Goal: Information Seeking & Learning: Learn about a topic

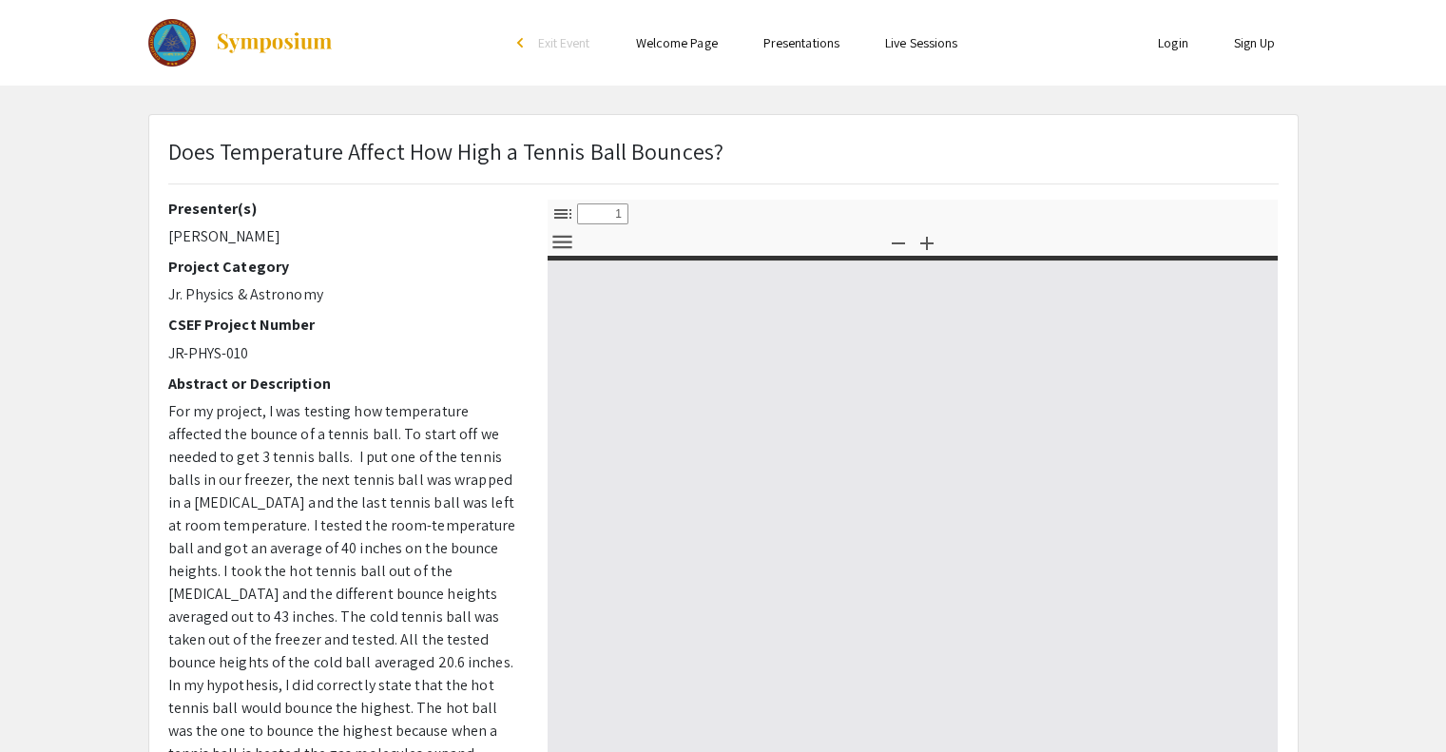
select select "custom"
type input "0"
select select "custom"
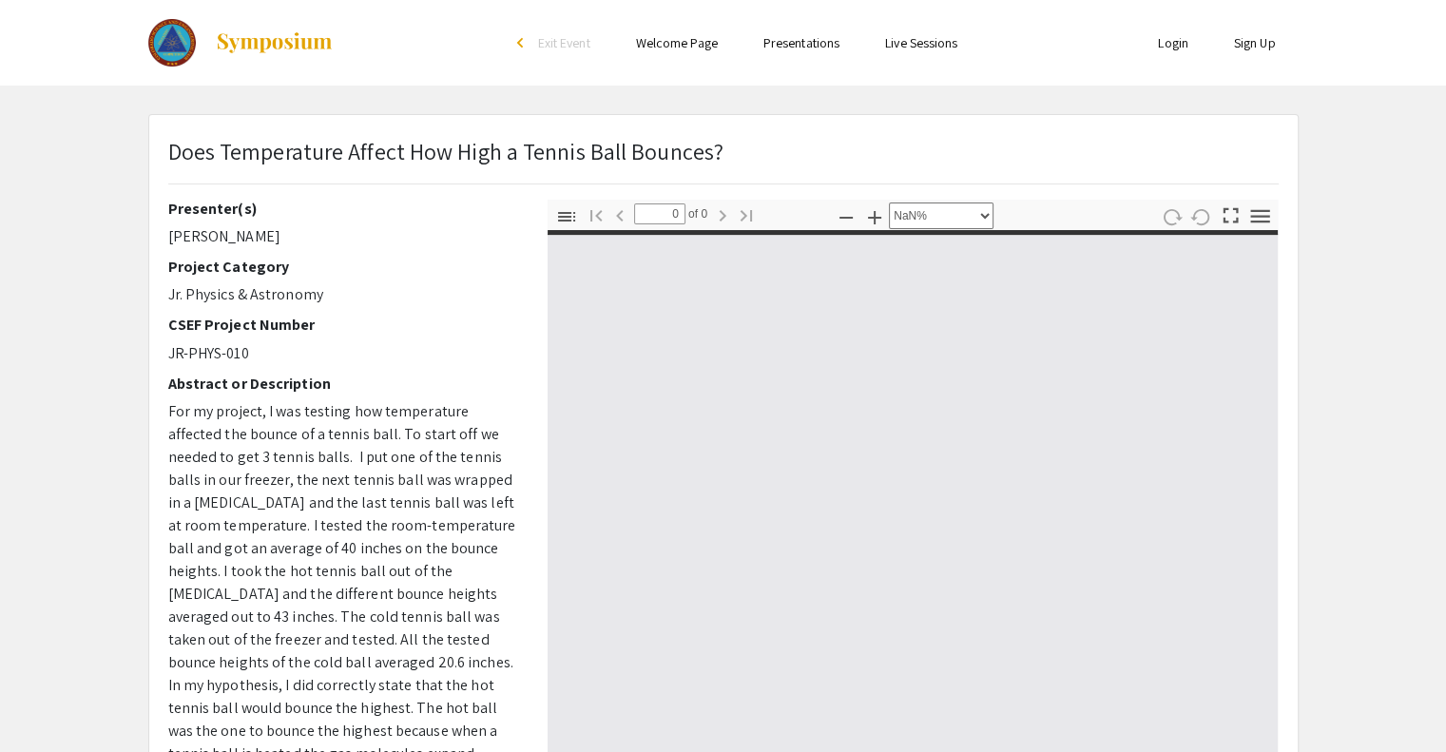
type input "1"
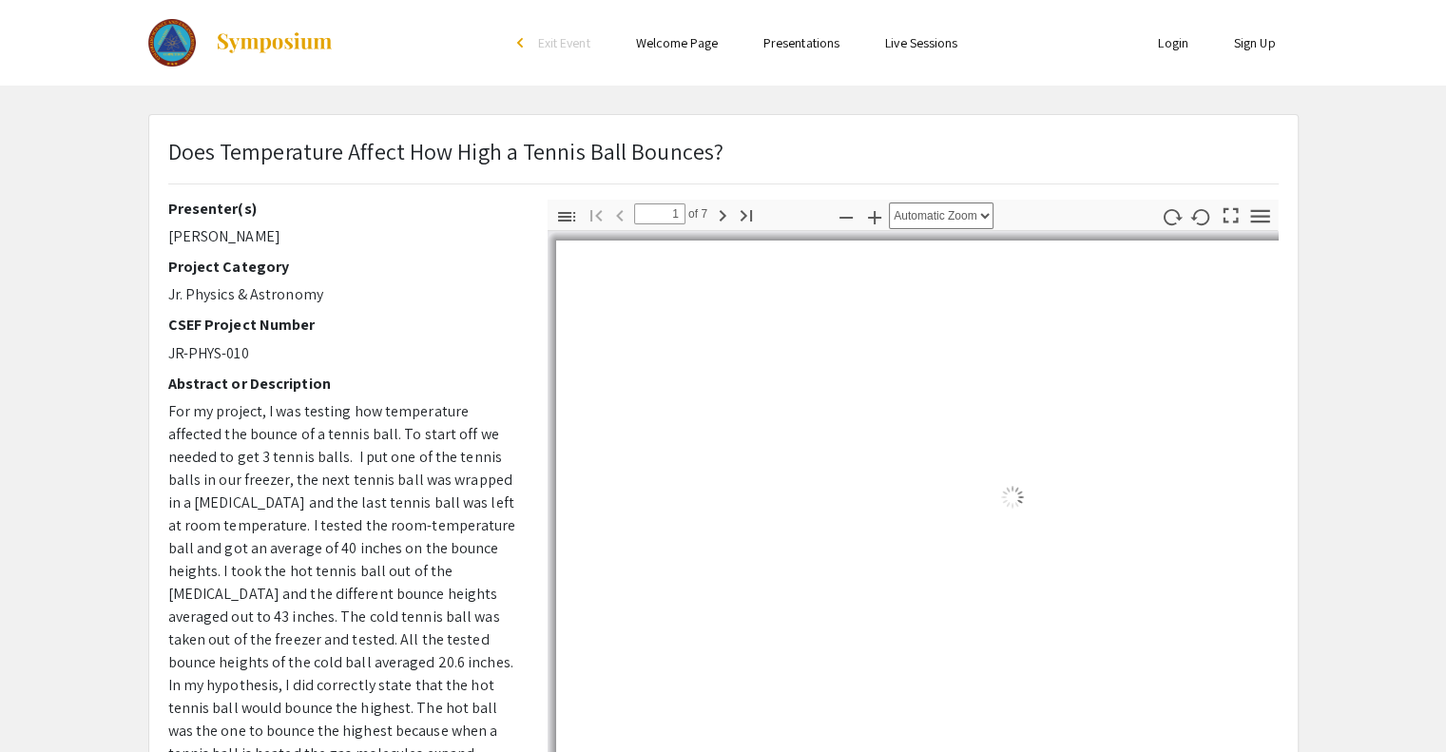
select select "auto"
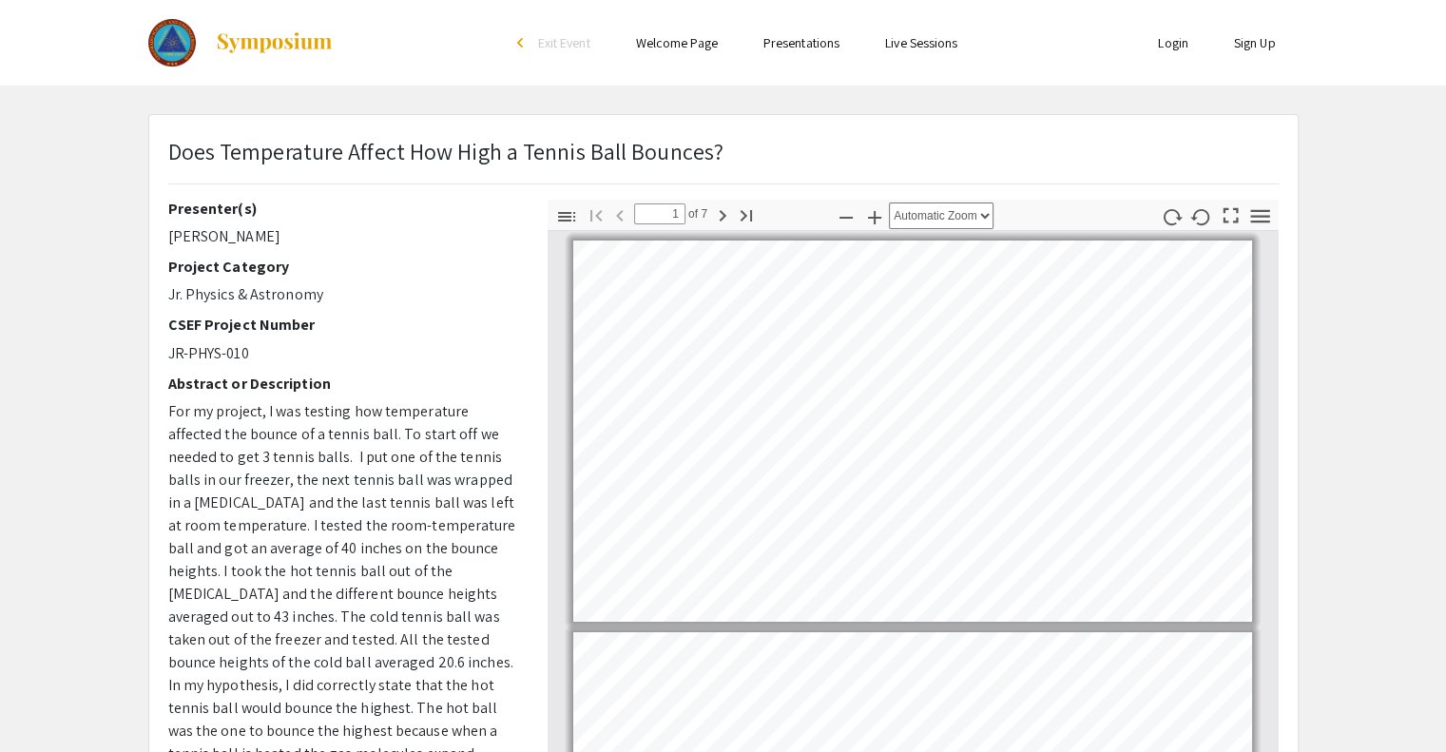
scroll to position [2, 0]
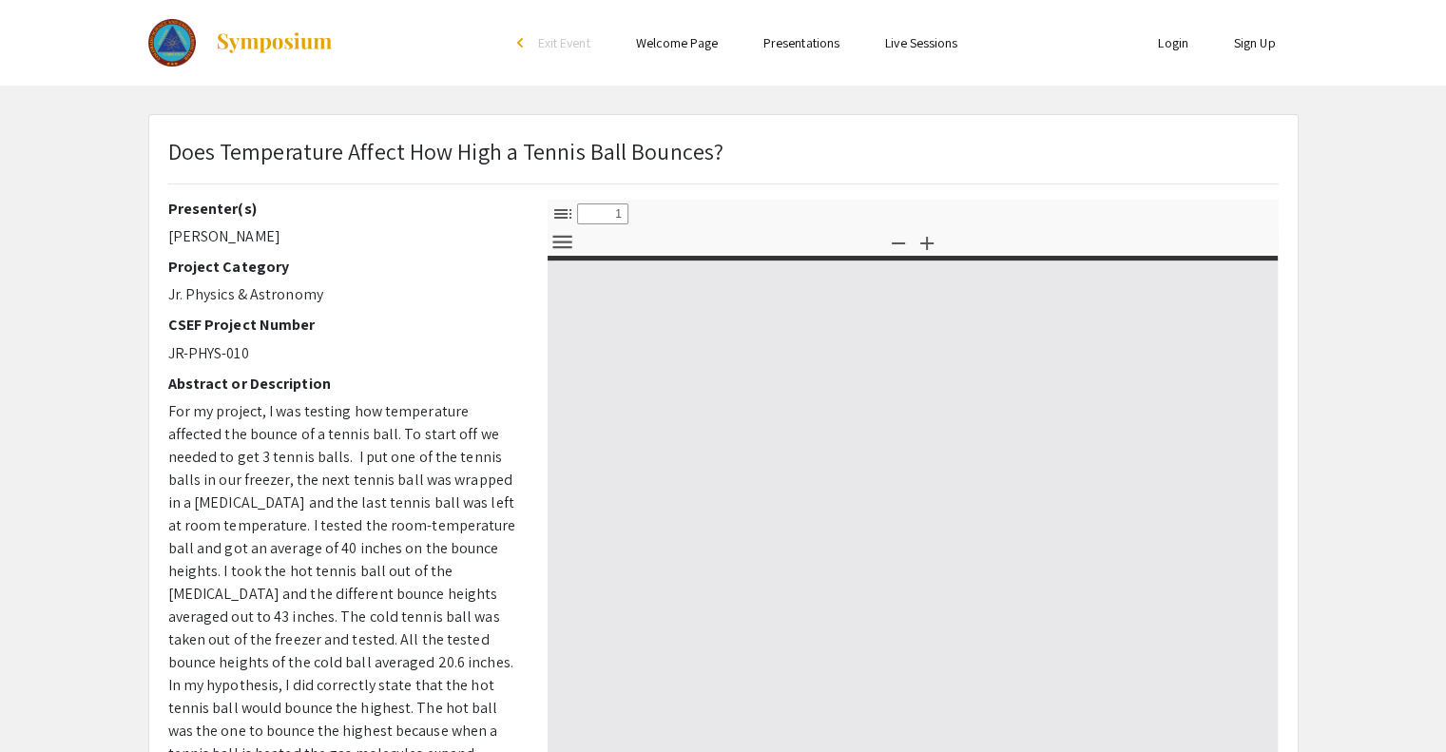
select select "custom"
type input "0"
select select "custom"
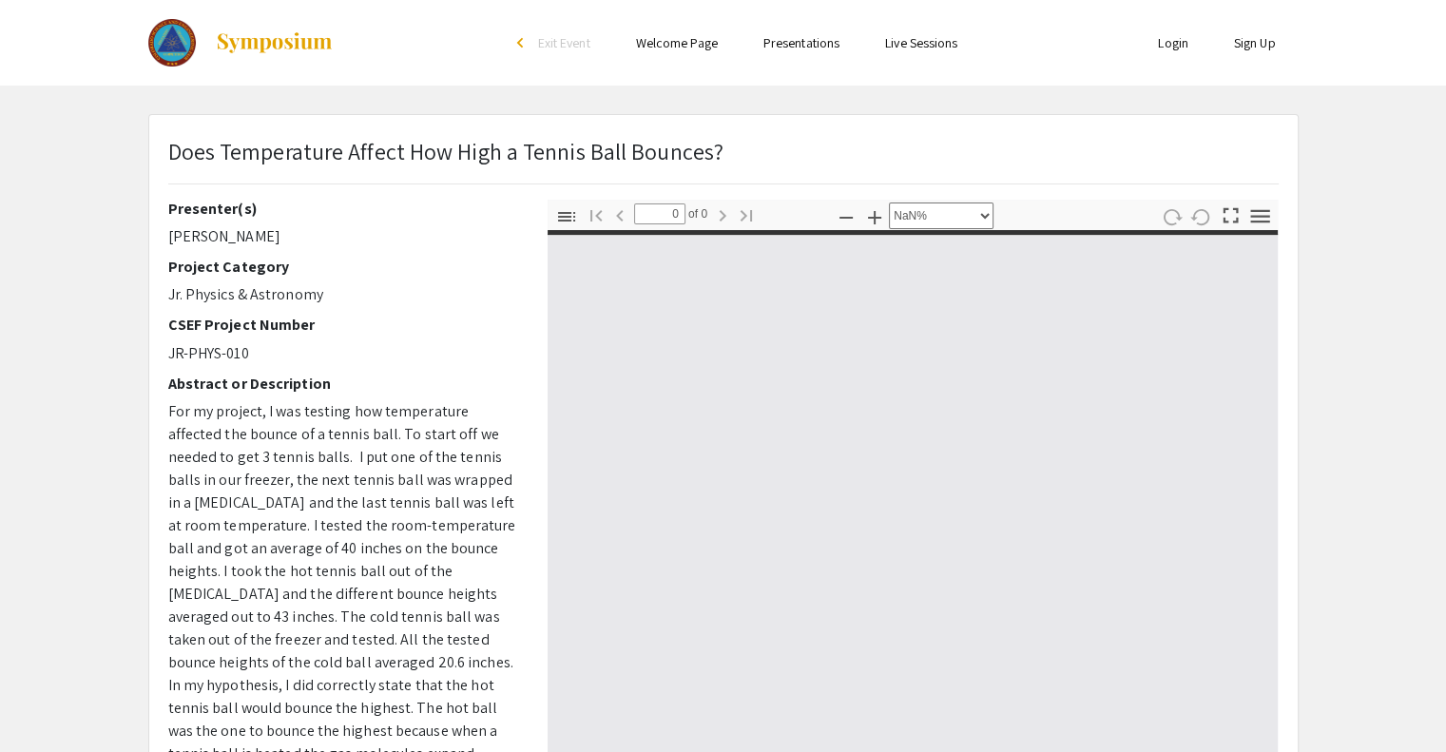
type input "1"
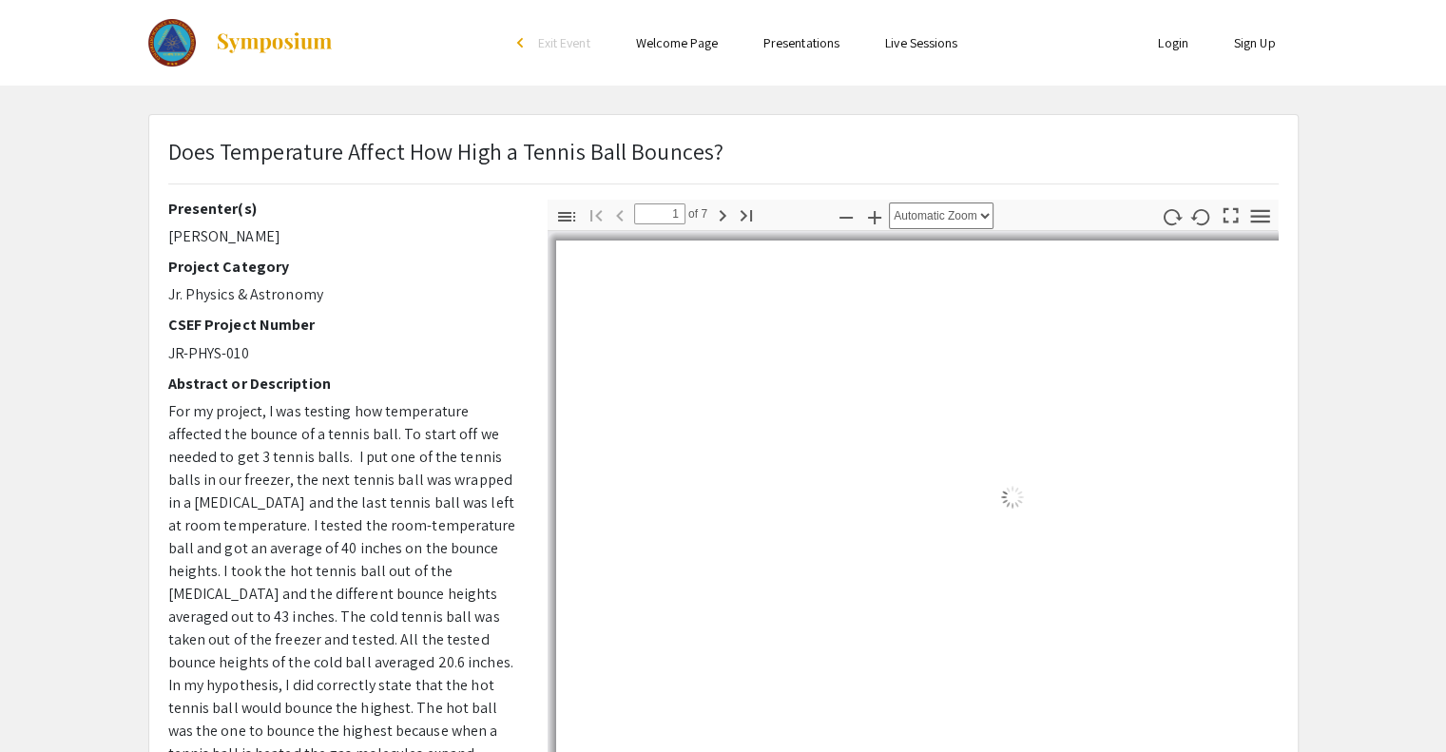
select select "auto"
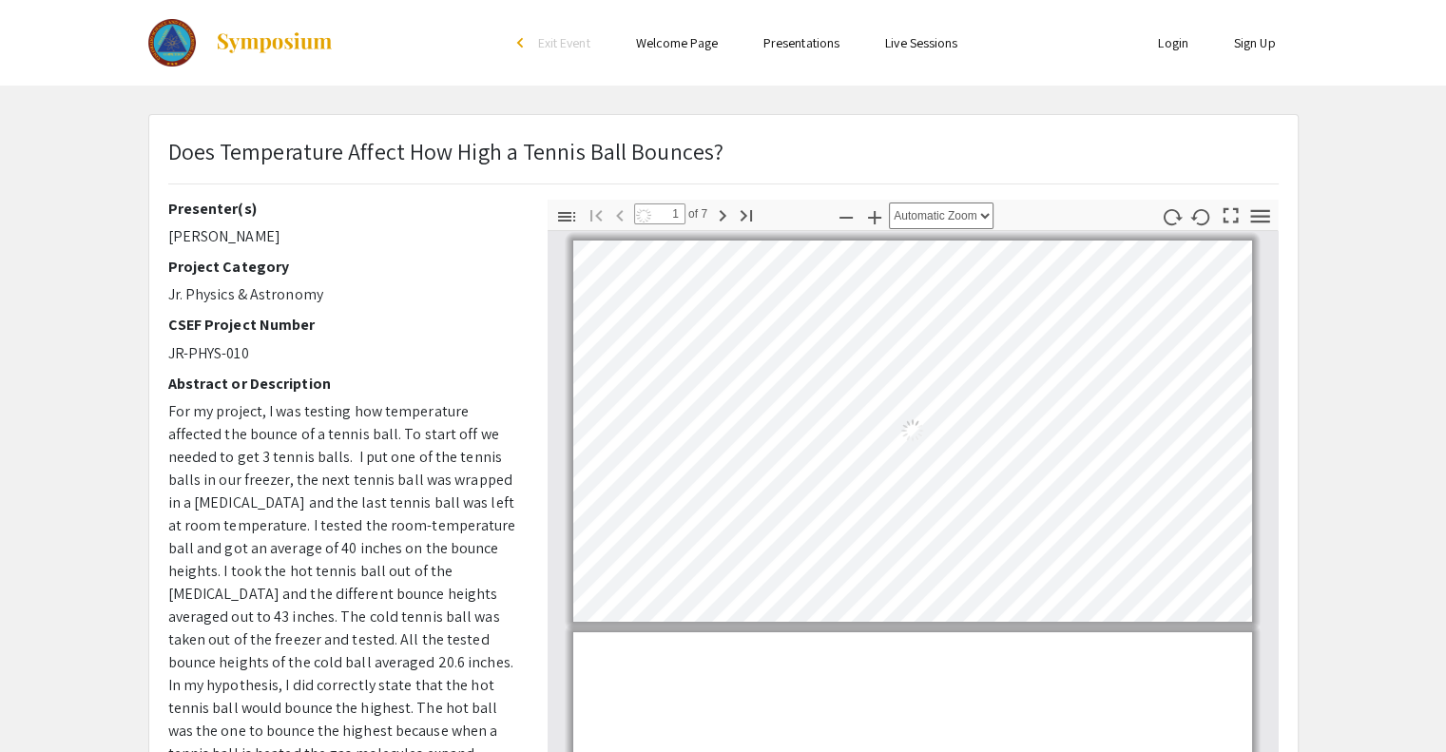
scroll to position [2, 0]
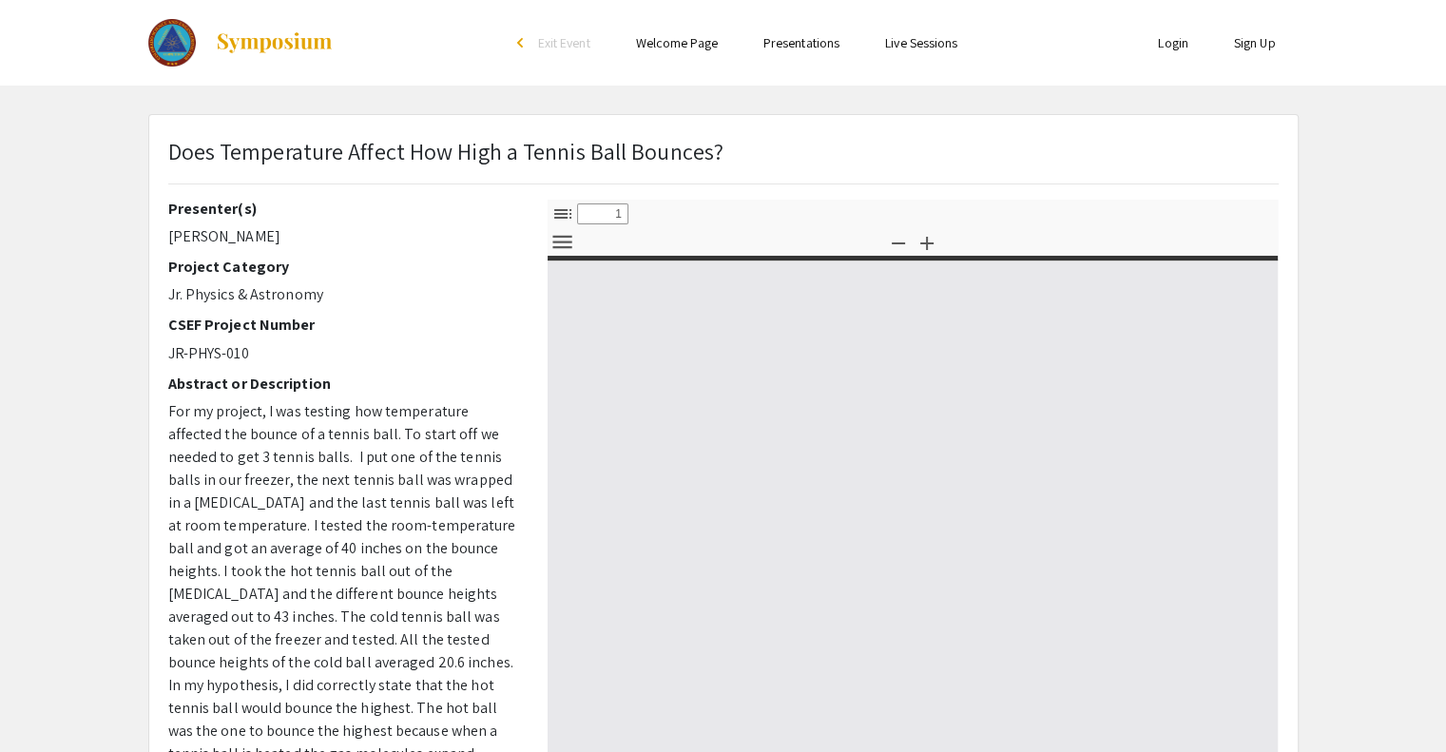
select select "custom"
type input "0"
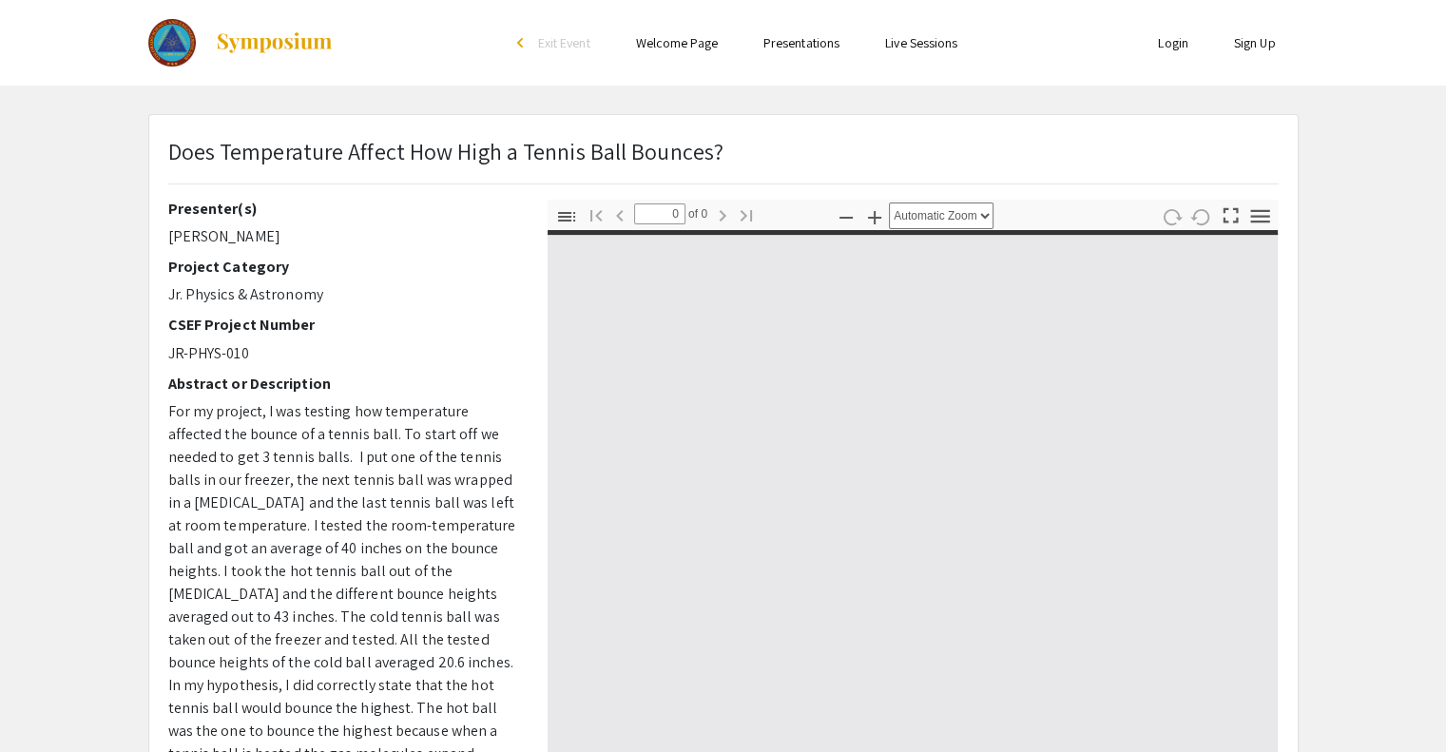
select select "custom"
type input "1"
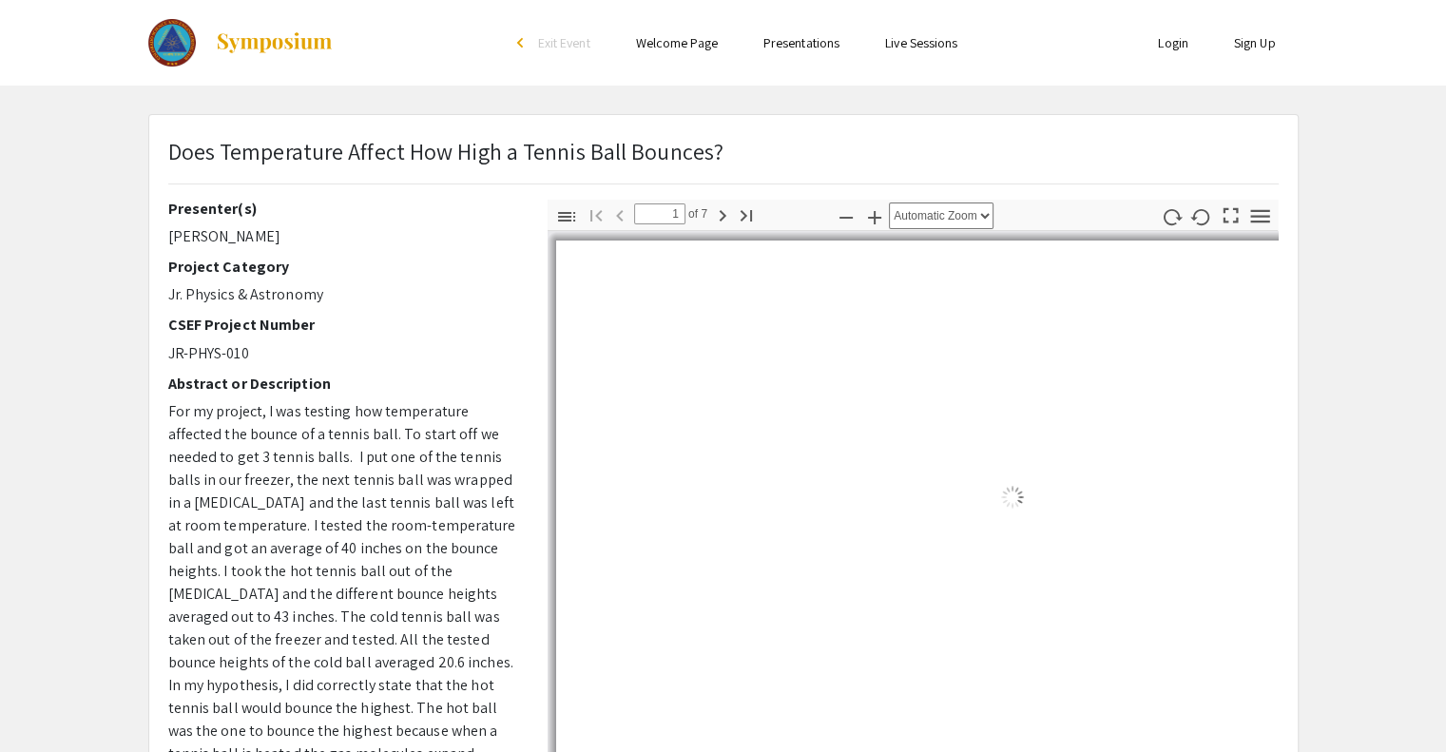
select select "auto"
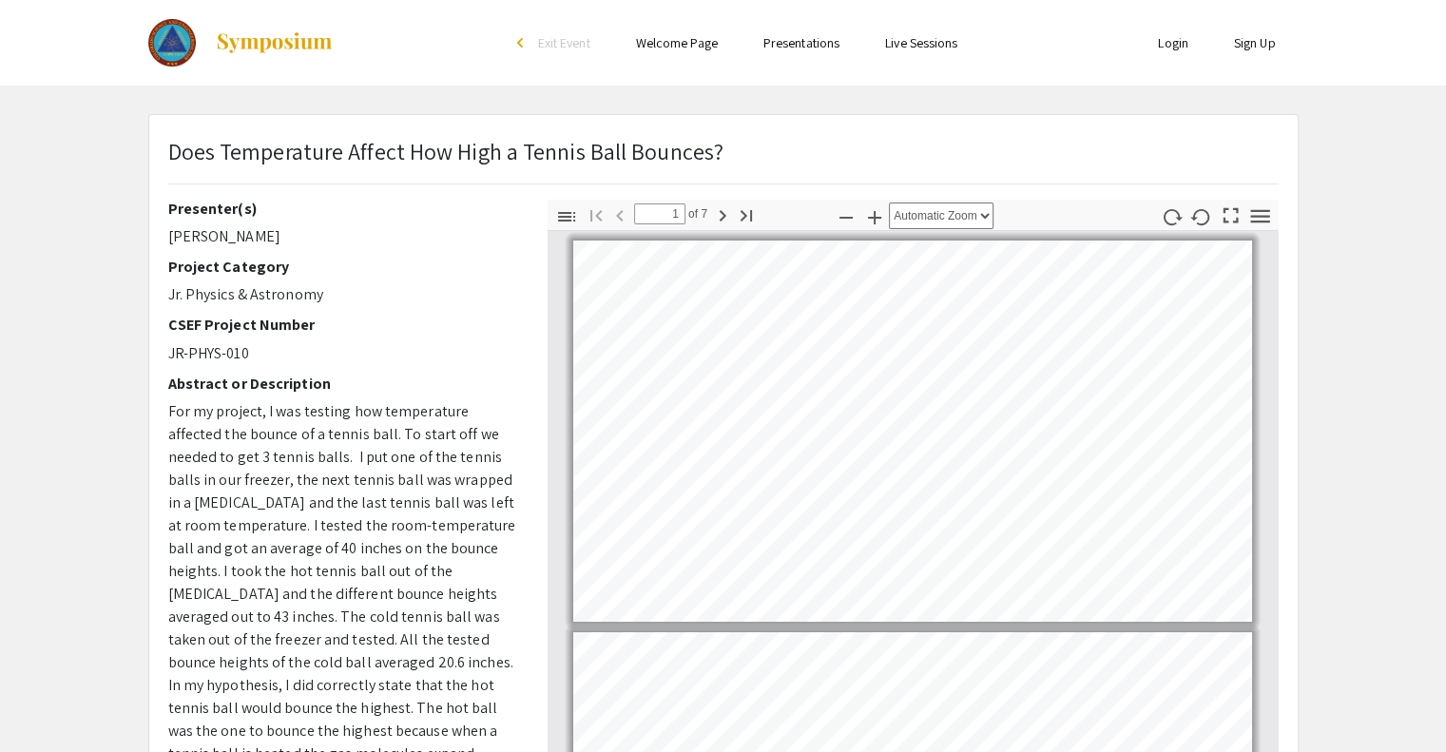
scroll to position [2, 0]
